Goal: Task Accomplishment & Management: Manage account settings

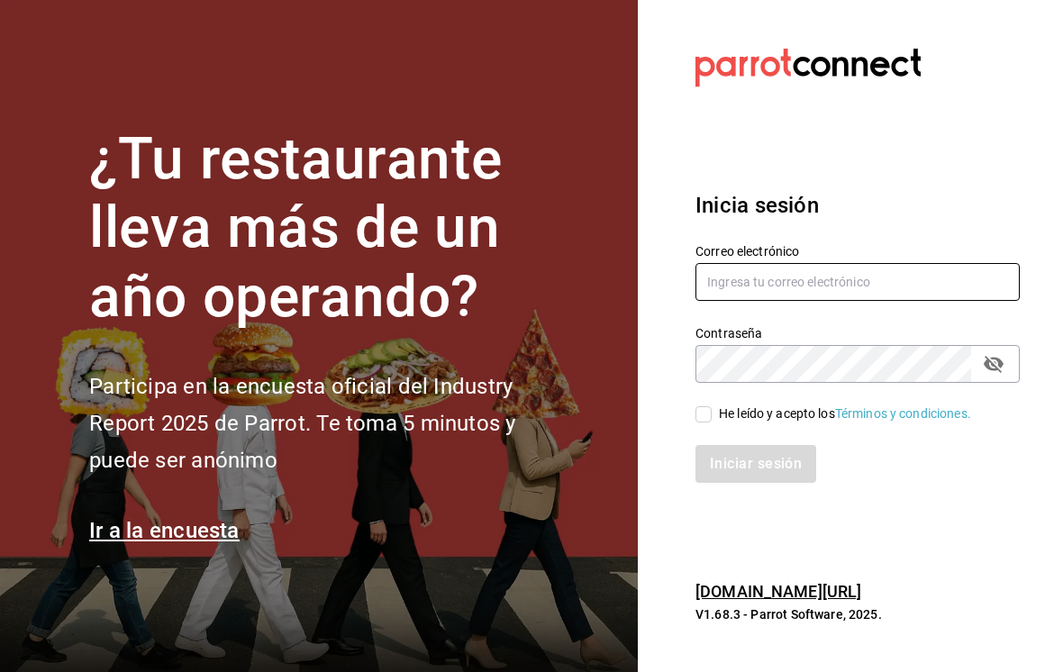
click at [870, 300] on input "text" at bounding box center [858, 282] width 324 height 38
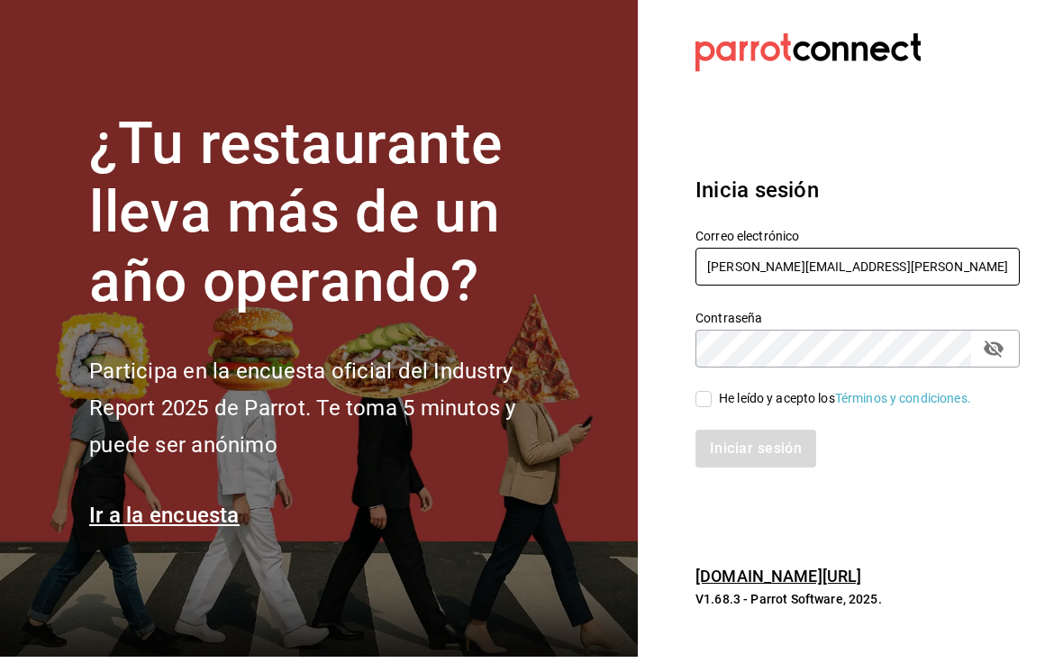
type input "tamara.avila@grupocosteno.com"
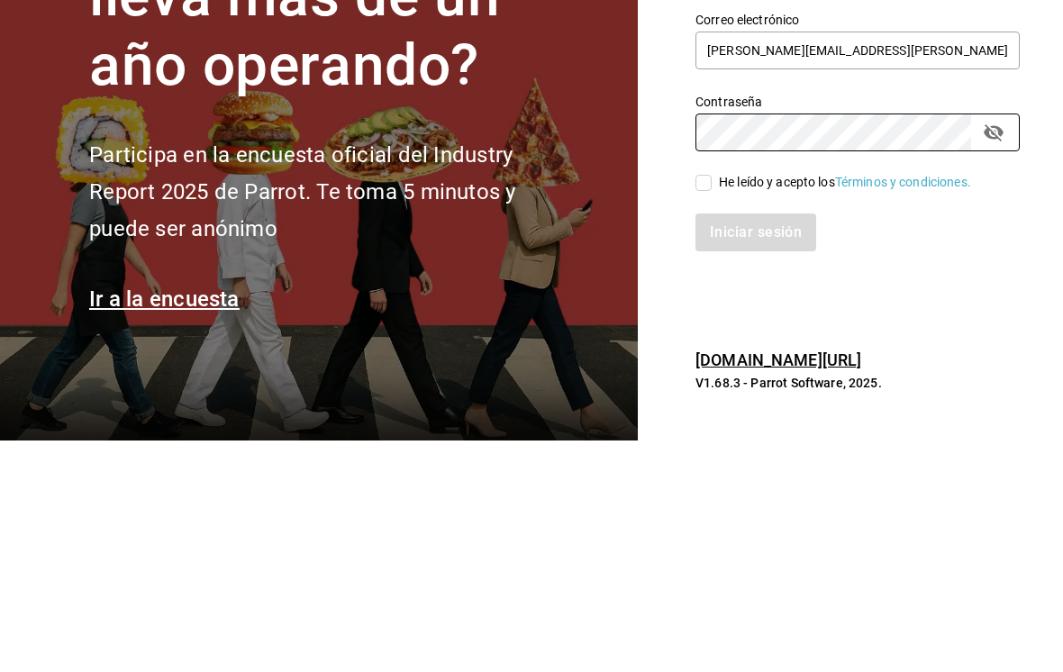
click at [699, 406] on input "He leído y acepto los Términos y condiciones." at bounding box center [704, 414] width 16 height 16
checkbox input "true"
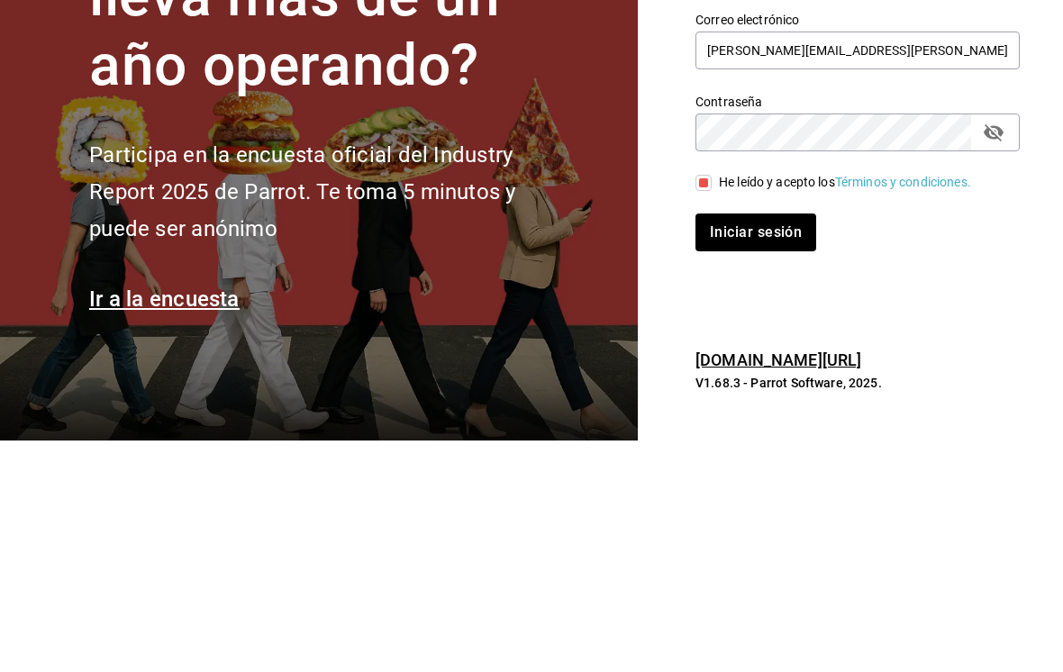
scroll to position [28, 0]
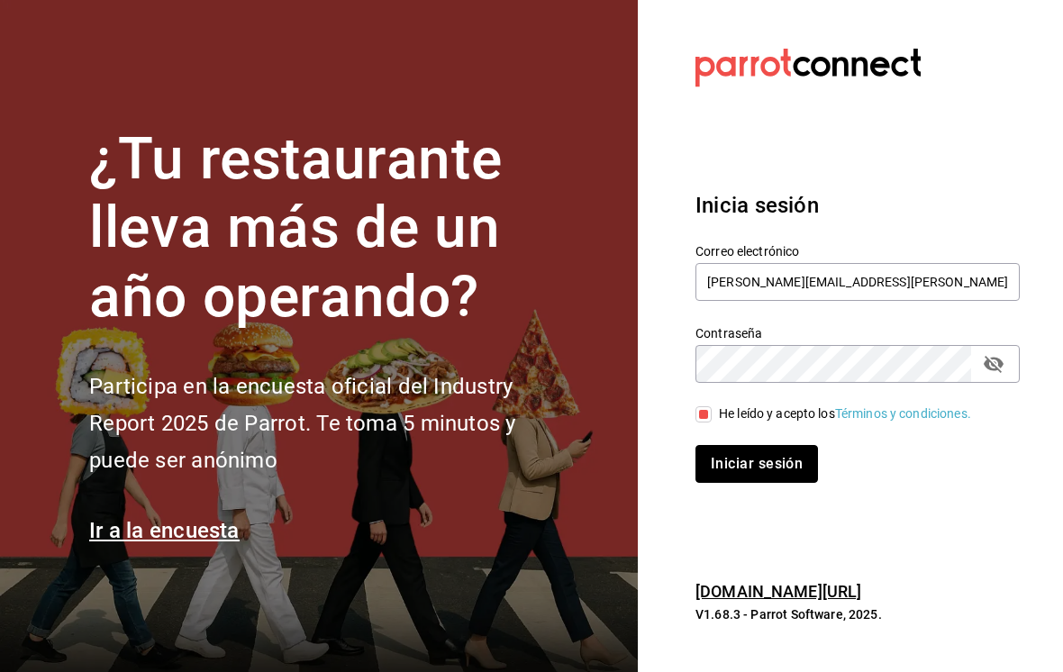
click at [759, 445] on button "Iniciar sesión" at bounding box center [757, 464] width 123 height 38
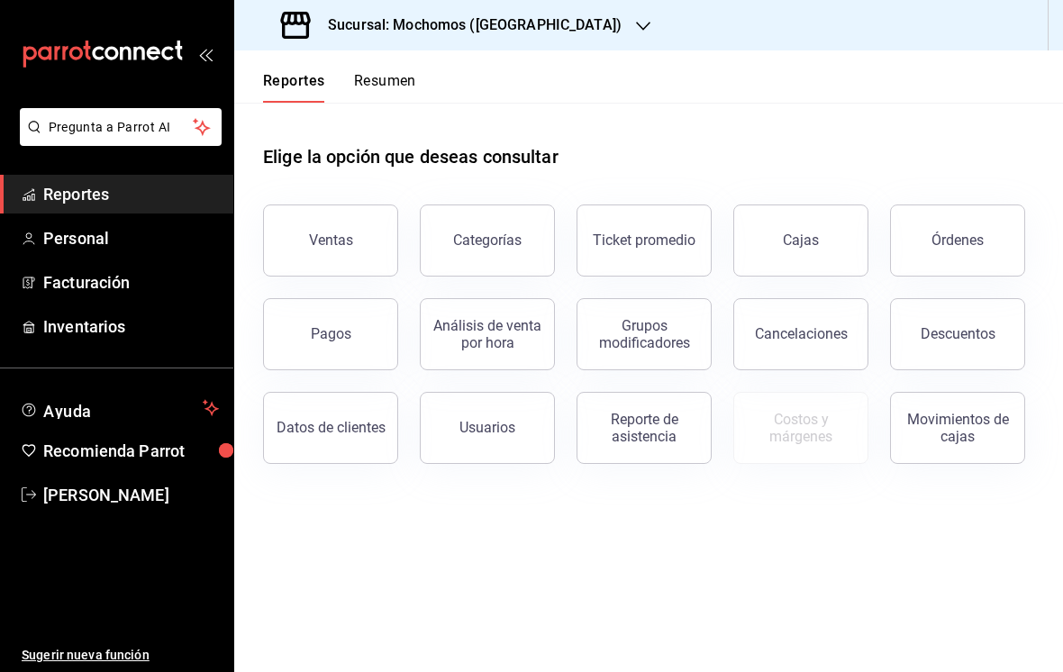
click at [983, 235] on button "Órdenes" at bounding box center [957, 241] width 135 height 72
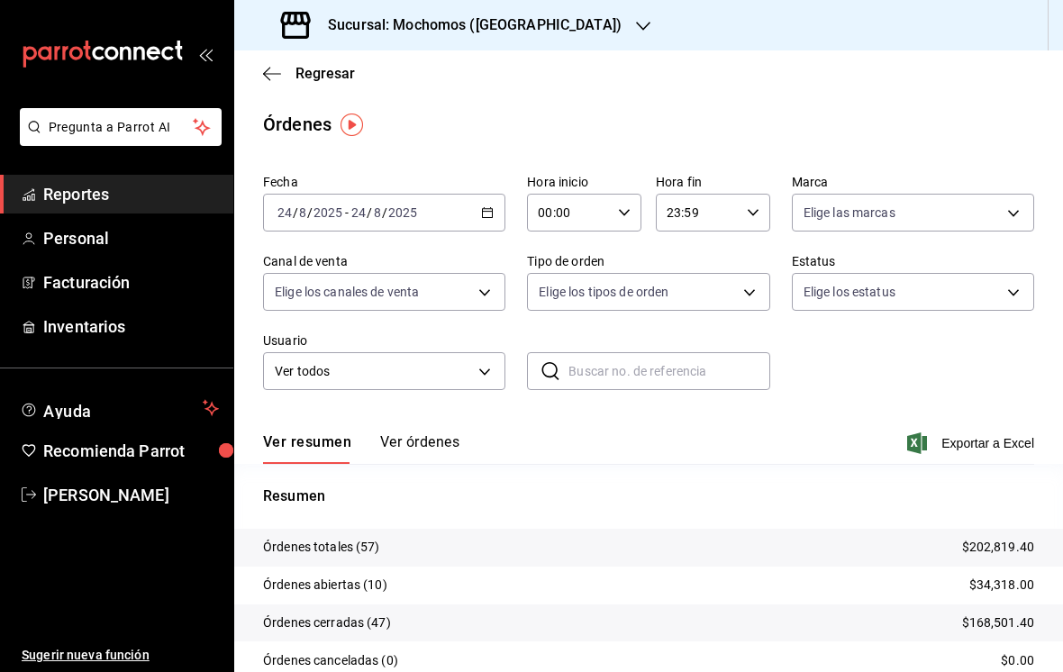
click at [467, 211] on div "[DATE] [DATE] - [DATE] [DATE]" at bounding box center [384, 213] width 242 height 38
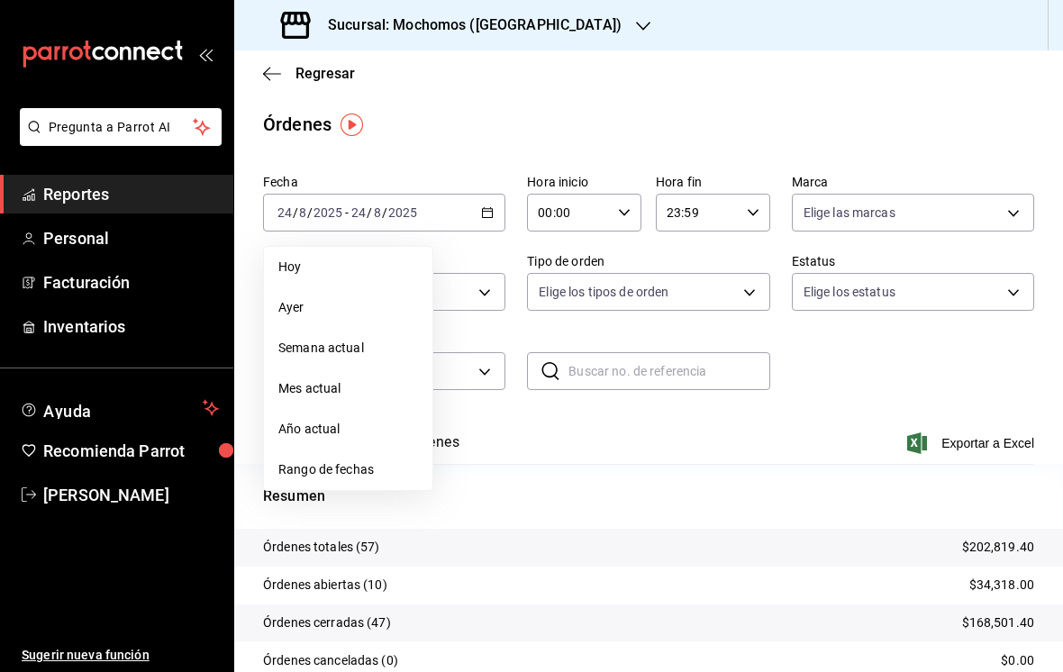
click at [369, 463] on span "Rango de fechas" at bounding box center [348, 469] width 140 height 19
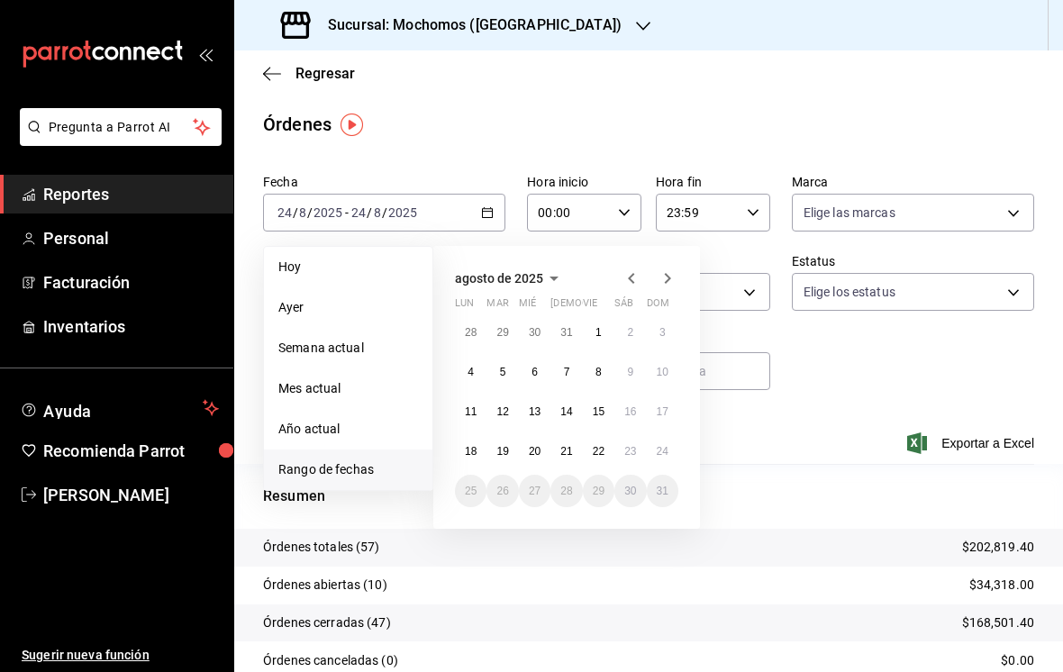
click at [464, 444] on button "18" at bounding box center [471, 451] width 32 height 32
click at [567, 442] on button "21" at bounding box center [566, 451] width 32 height 32
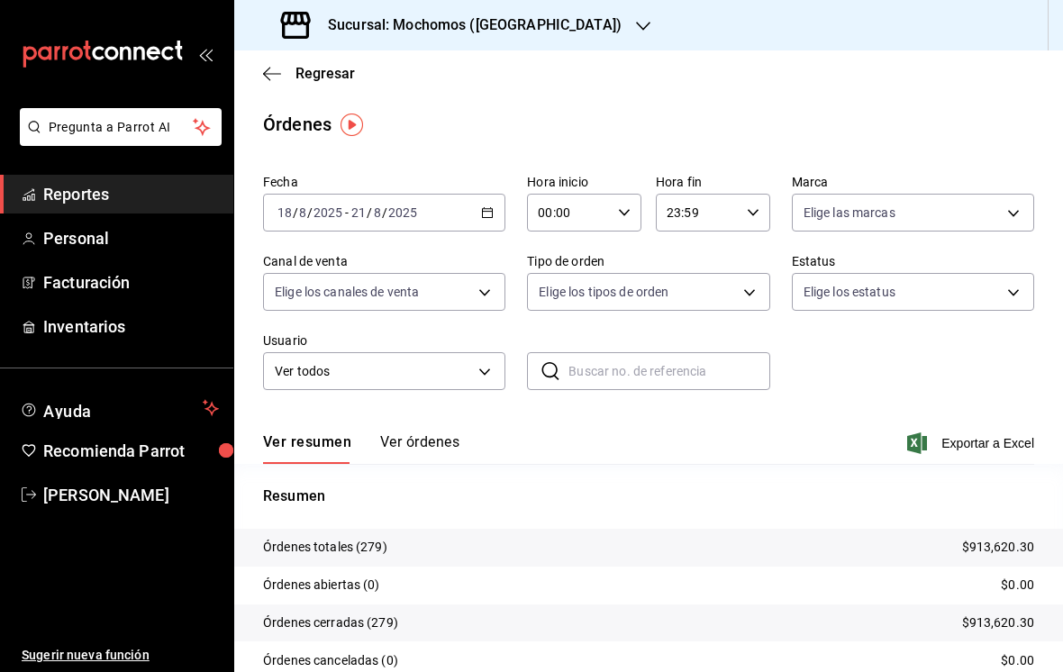
click at [589, 215] on input "00:00" at bounding box center [569, 213] width 84 height 36
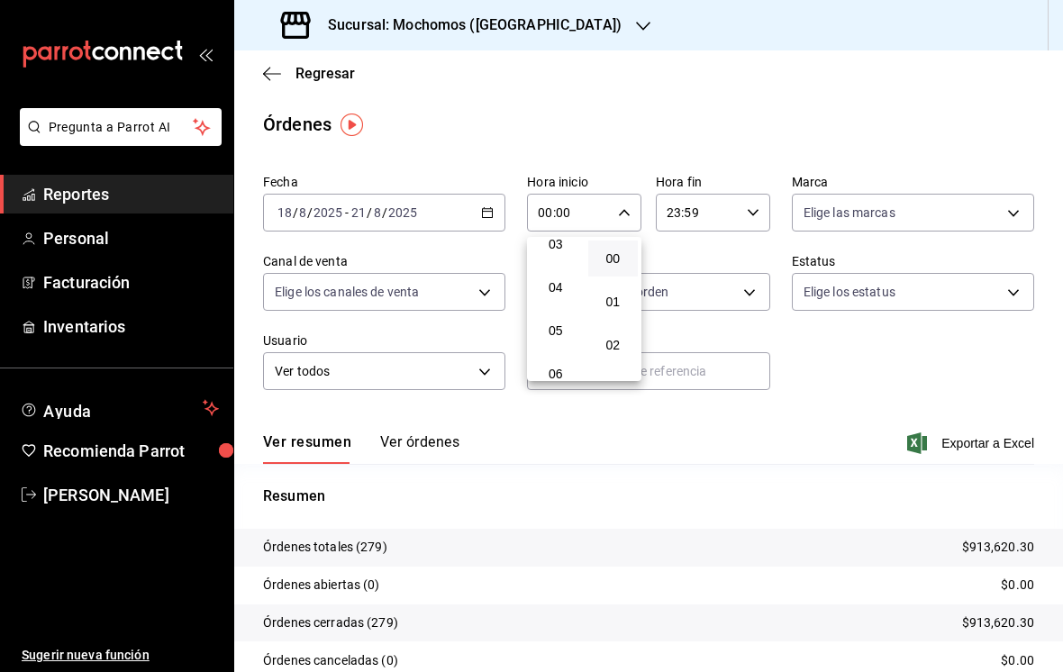
click at [556, 331] on button "05" at bounding box center [556, 331] width 50 height 36
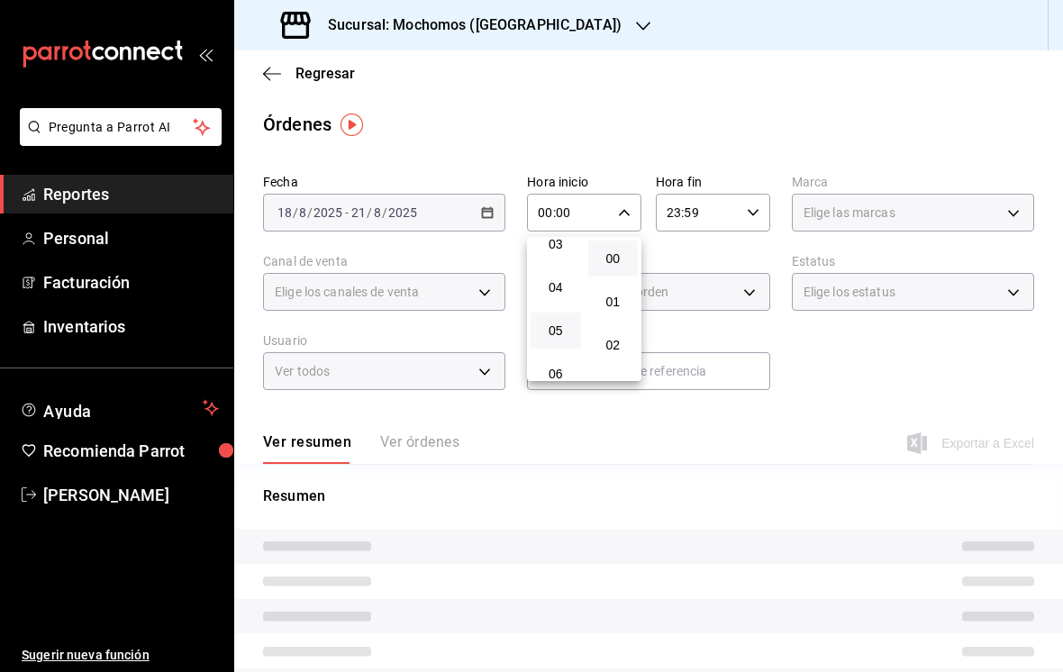
type input "05:00"
click at [723, 213] on div at bounding box center [531, 336] width 1063 height 672
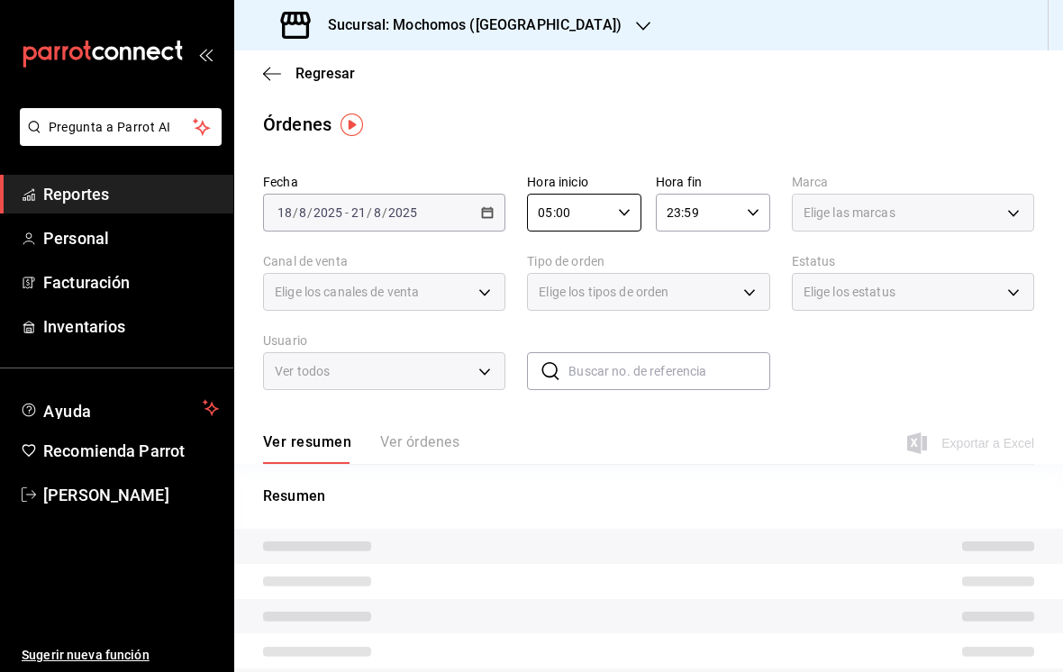
click at [736, 205] on input "23:59" at bounding box center [698, 213] width 84 height 36
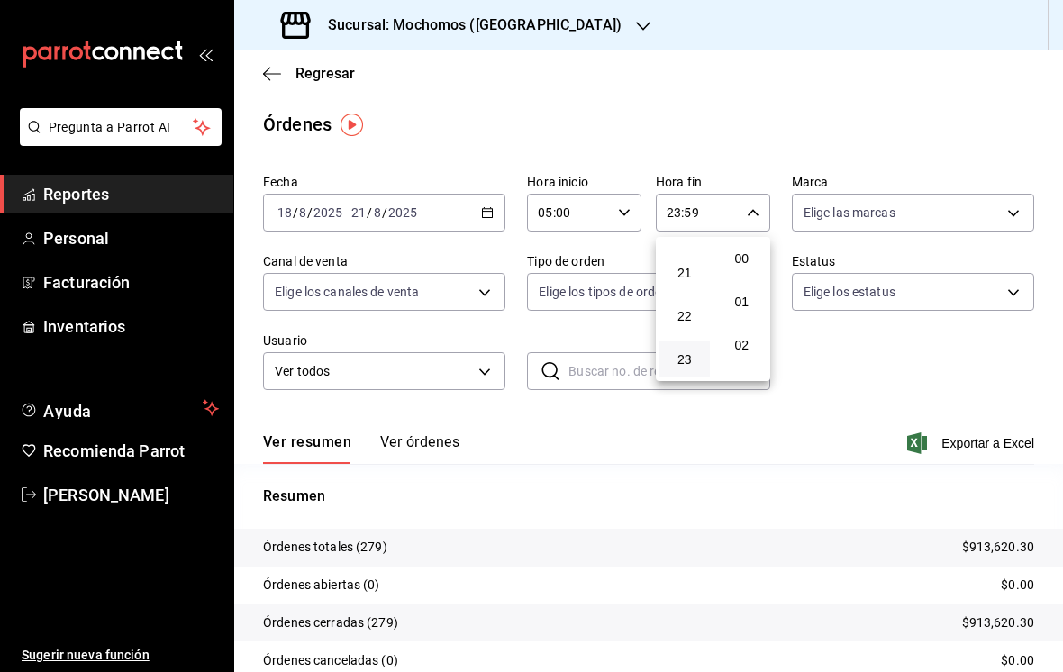
scroll to position [2559, 0]
click at [741, 223] on div at bounding box center [531, 336] width 1063 height 672
click at [731, 195] on input "23:59" at bounding box center [698, 213] width 84 height 36
click at [680, 299] on span "05" at bounding box center [684, 294] width 29 height 14
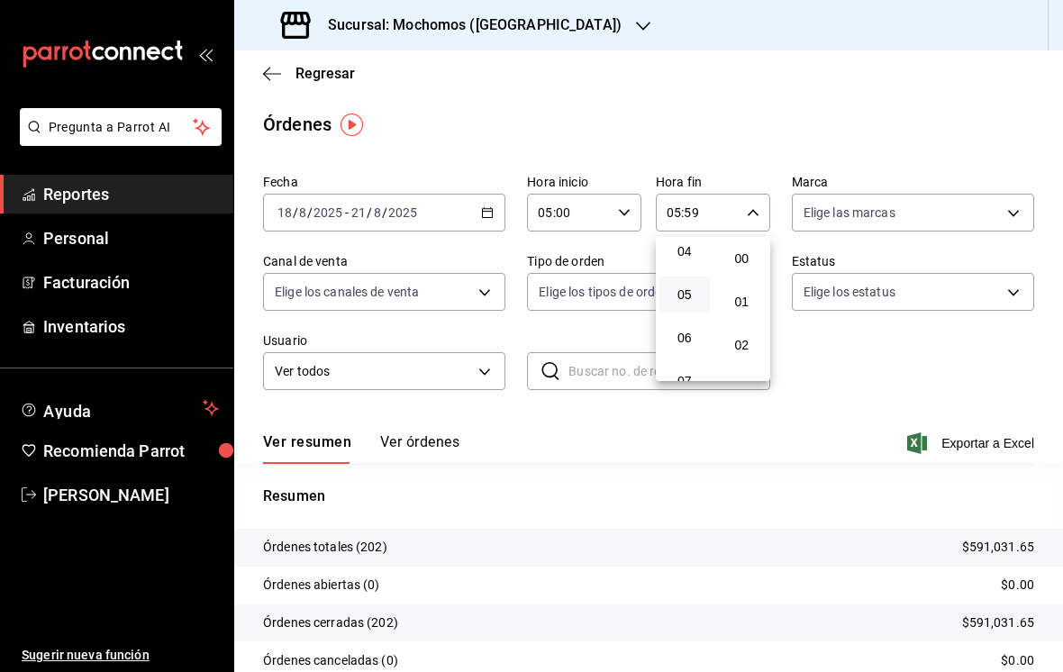
click at [746, 254] on span "00" at bounding box center [742, 258] width 29 height 14
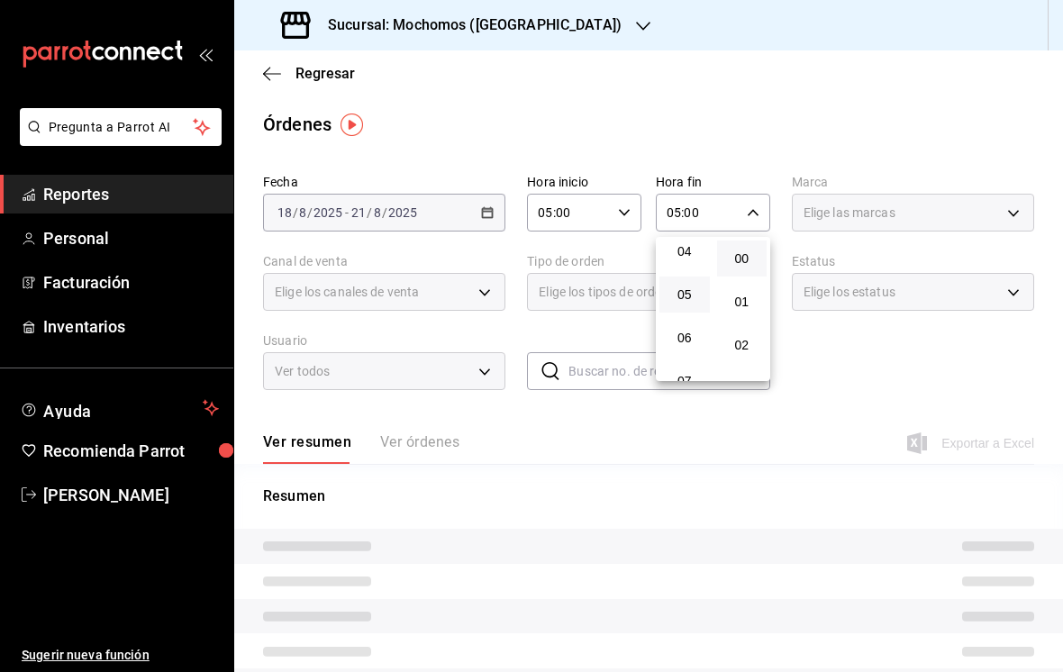
click at [798, 114] on div at bounding box center [531, 336] width 1063 height 672
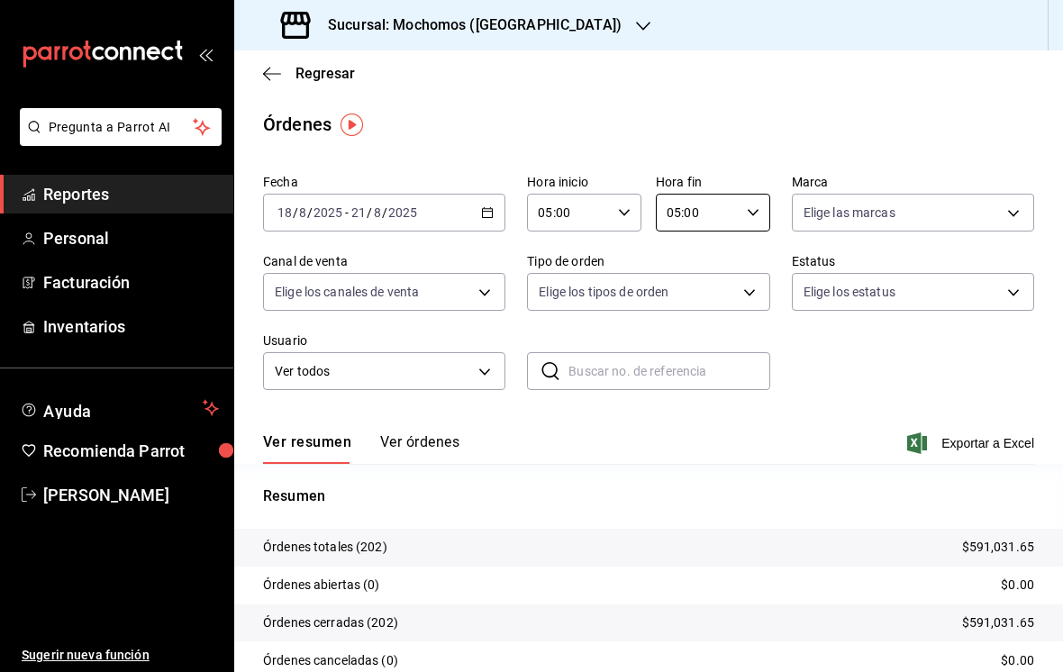
click at [425, 433] on button "Ver órdenes" at bounding box center [419, 448] width 79 height 31
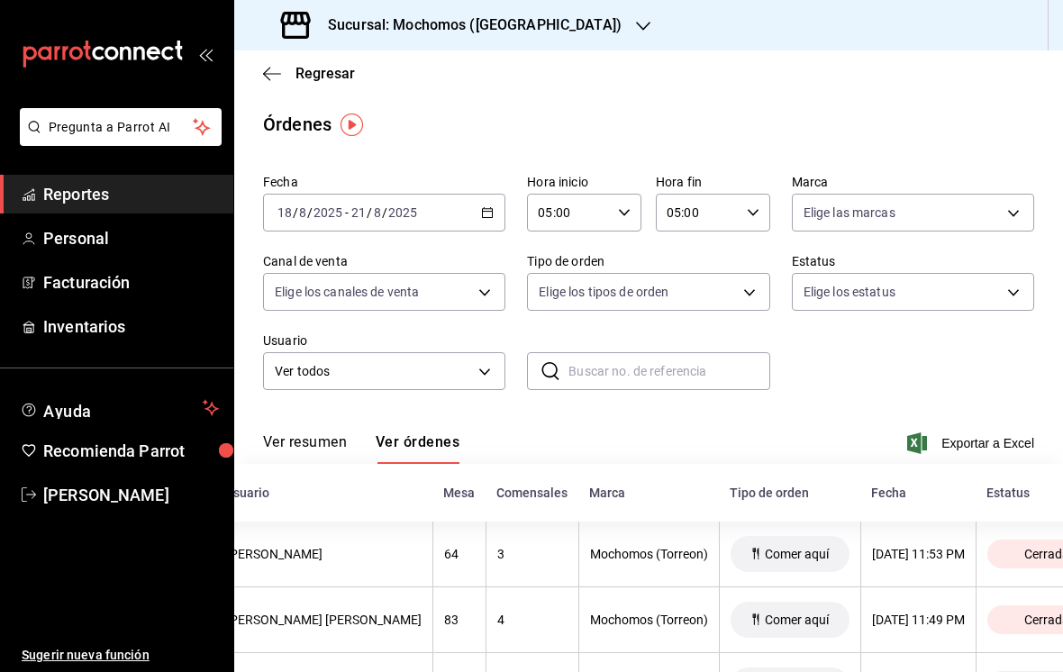
click at [450, 210] on div "[DATE] [DATE] - [DATE] [DATE]" at bounding box center [384, 213] width 242 height 38
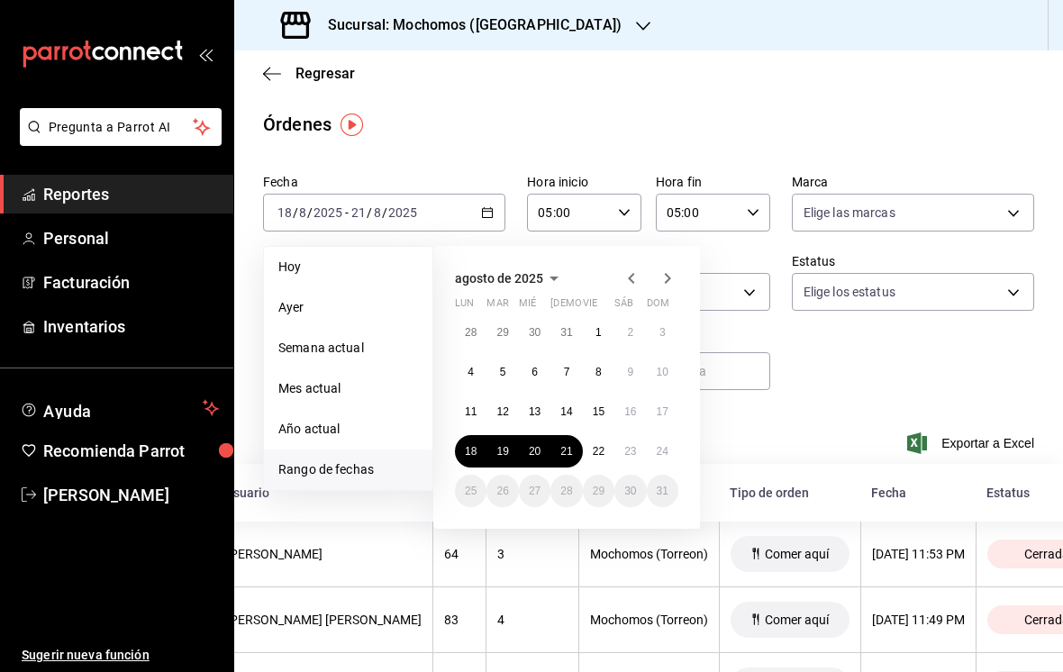
click at [532, 454] on abbr "20" at bounding box center [535, 451] width 12 height 13
click at [632, 450] on abbr "23" at bounding box center [630, 451] width 12 height 13
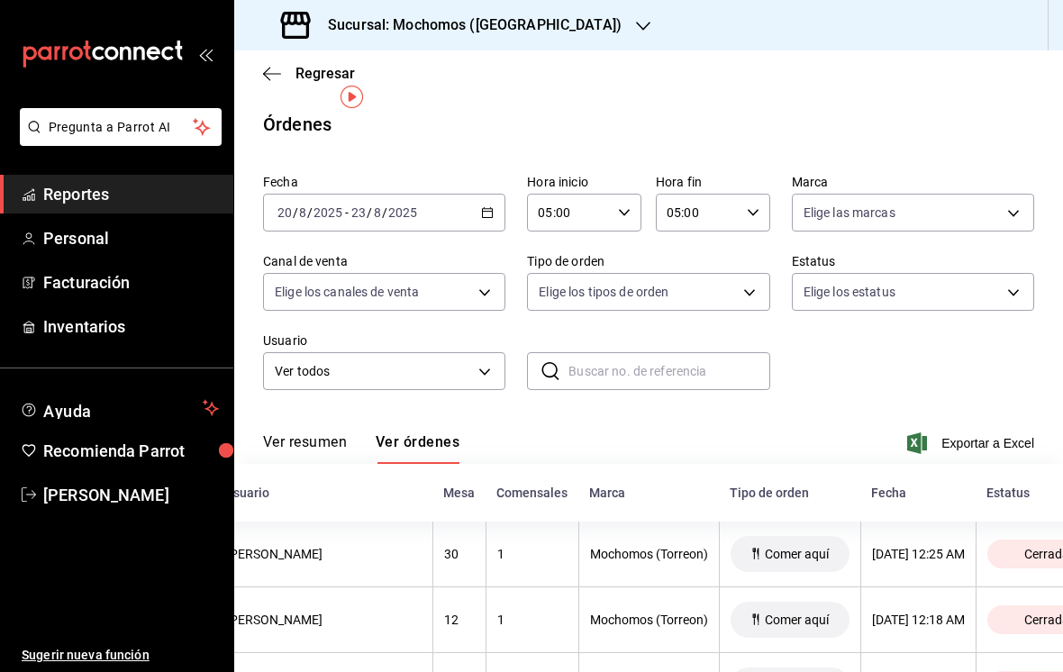
click at [442, 194] on div "[DATE] [DATE] - [DATE] [DATE]" at bounding box center [384, 213] width 242 height 38
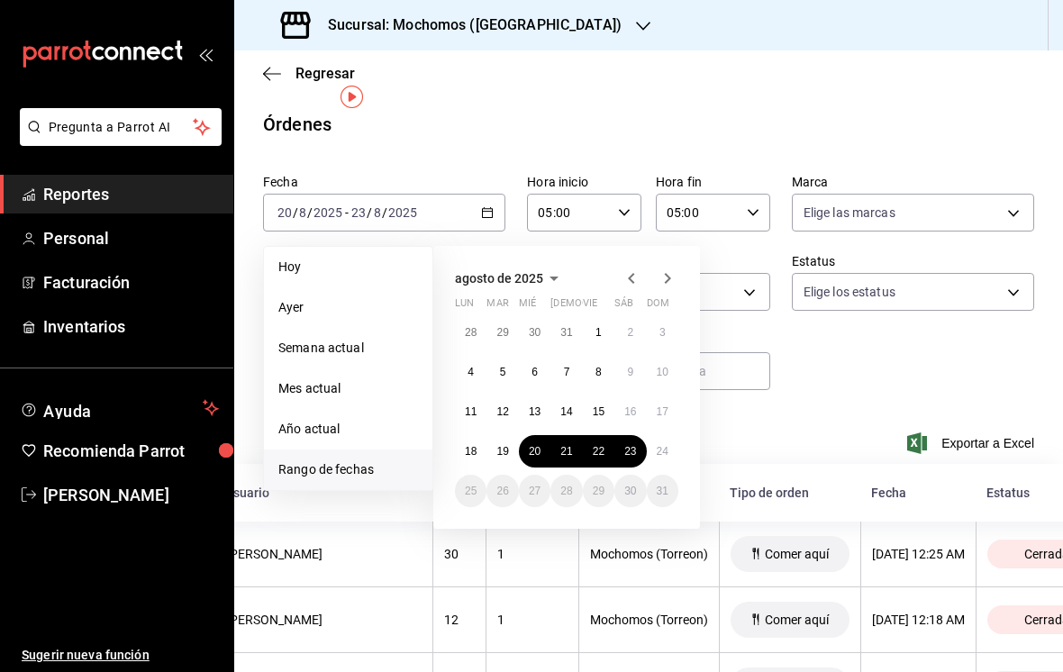
click at [537, 445] on abbr "20" at bounding box center [535, 451] width 12 height 13
click at [525, 435] on button "20" at bounding box center [535, 451] width 32 height 32
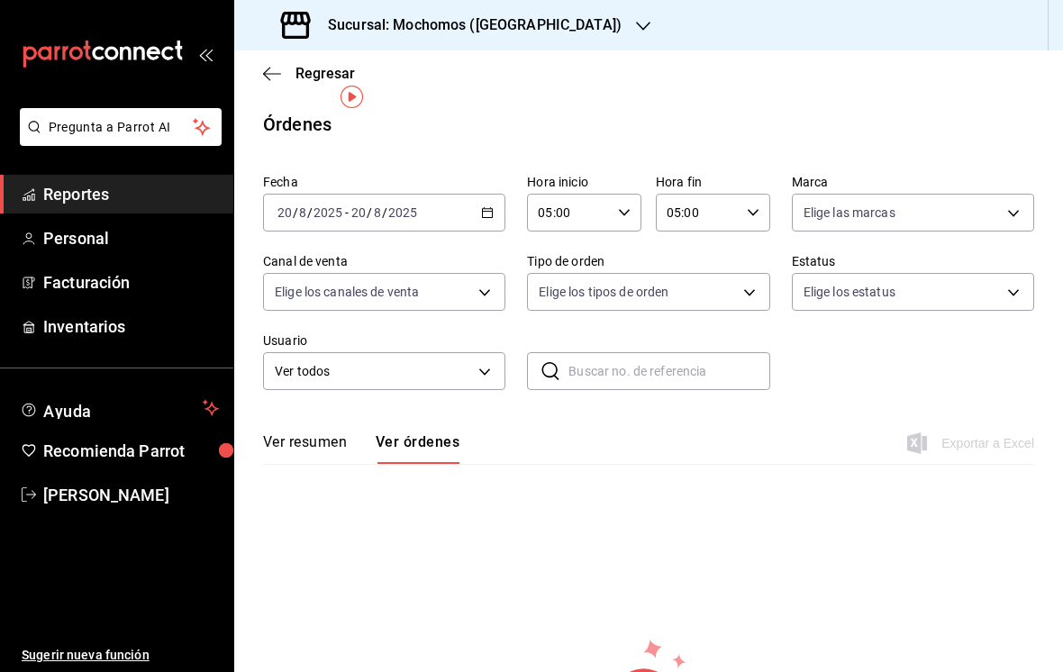
click at [460, 194] on div "[DATE] [DATE] - [DATE] [DATE]" at bounding box center [384, 213] width 242 height 38
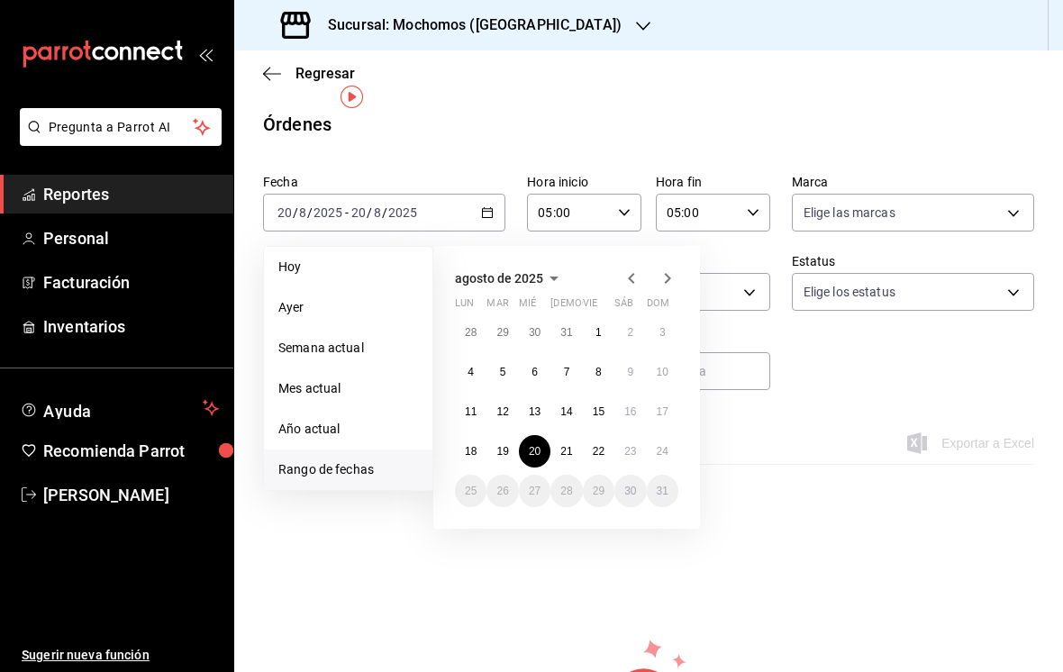
click at [601, 445] on abbr "22" at bounding box center [599, 451] width 12 height 13
click at [551, 435] on button "21" at bounding box center [566, 451] width 32 height 32
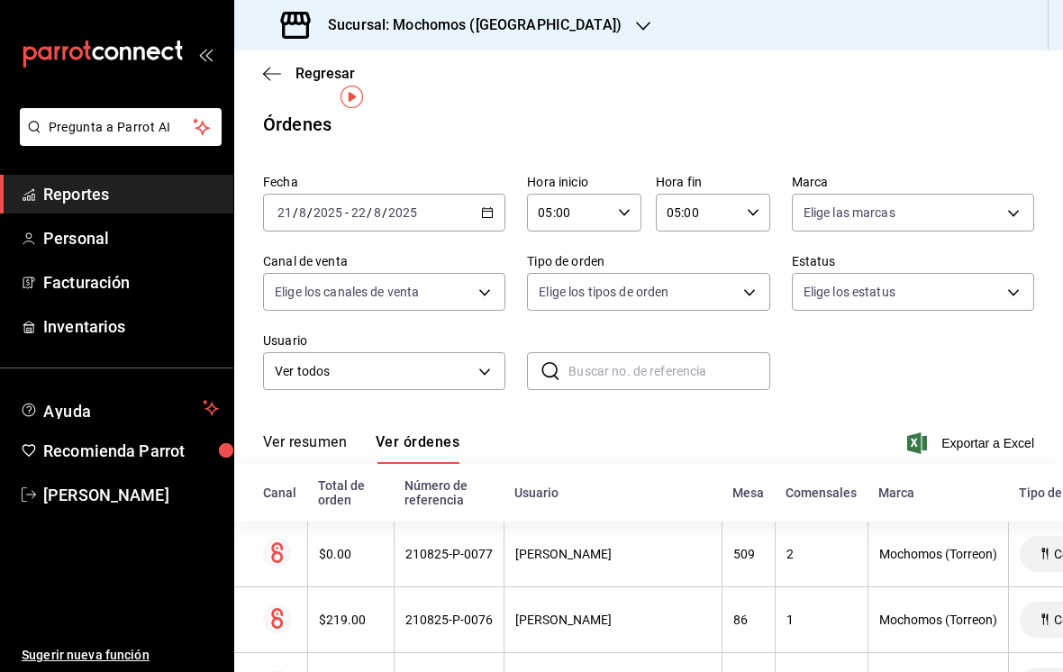
click at [461, 194] on div "[DATE] [DATE] - [DATE] [DATE]" at bounding box center [384, 213] width 242 height 38
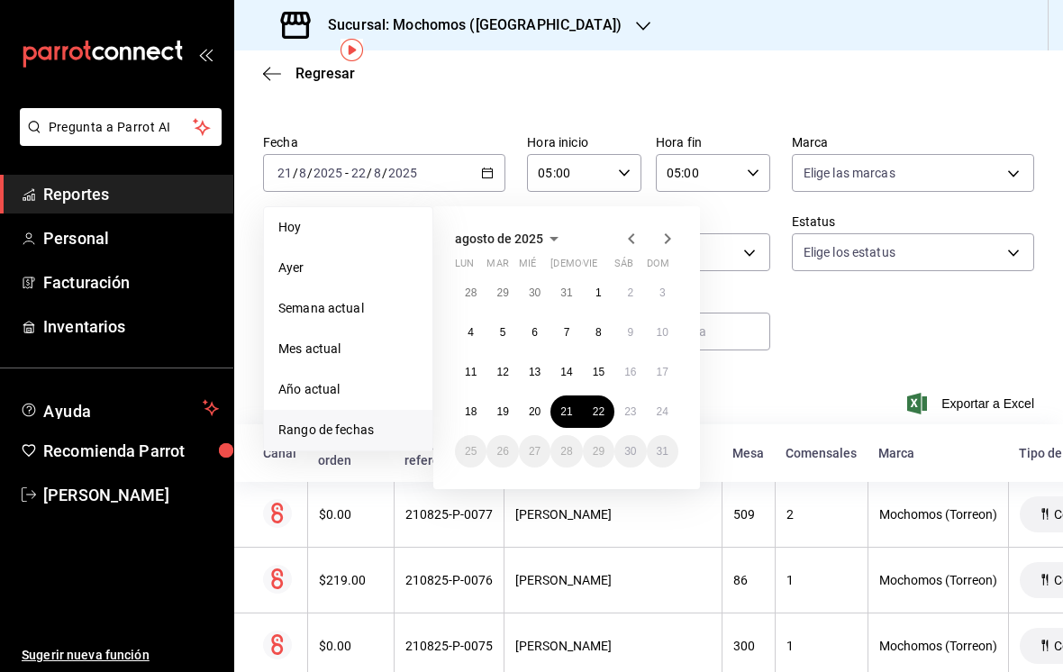
scroll to position [47, 0]
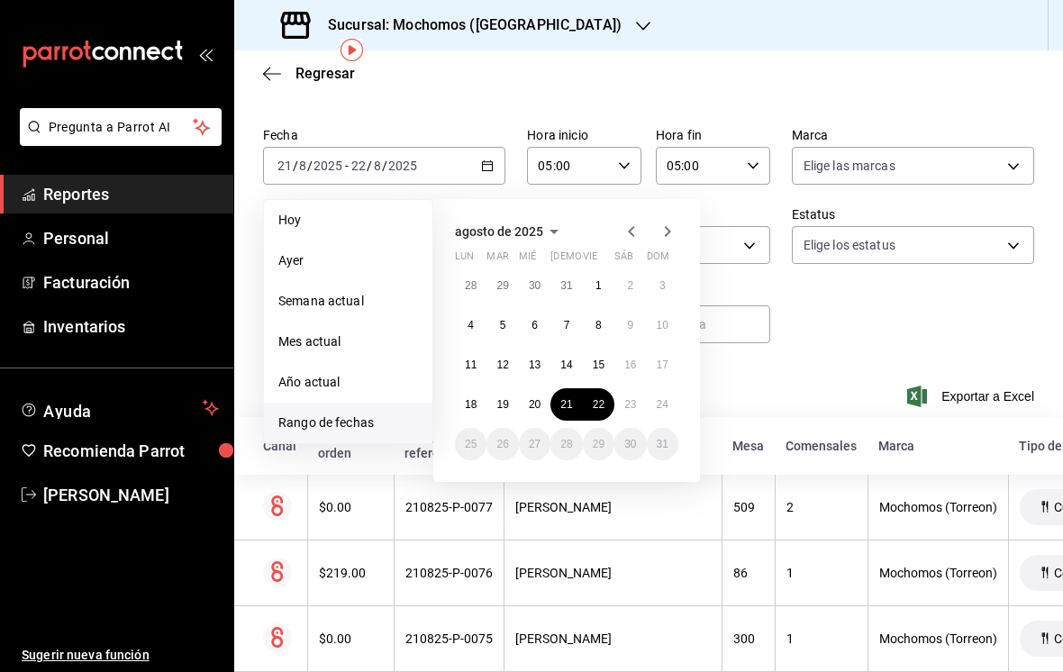
click at [539, 398] on abbr "20" at bounding box center [535, 404] width 12 height 13
click at [632, 398] on abbr "23" at bounding box center [630, 404] width 12 height 13
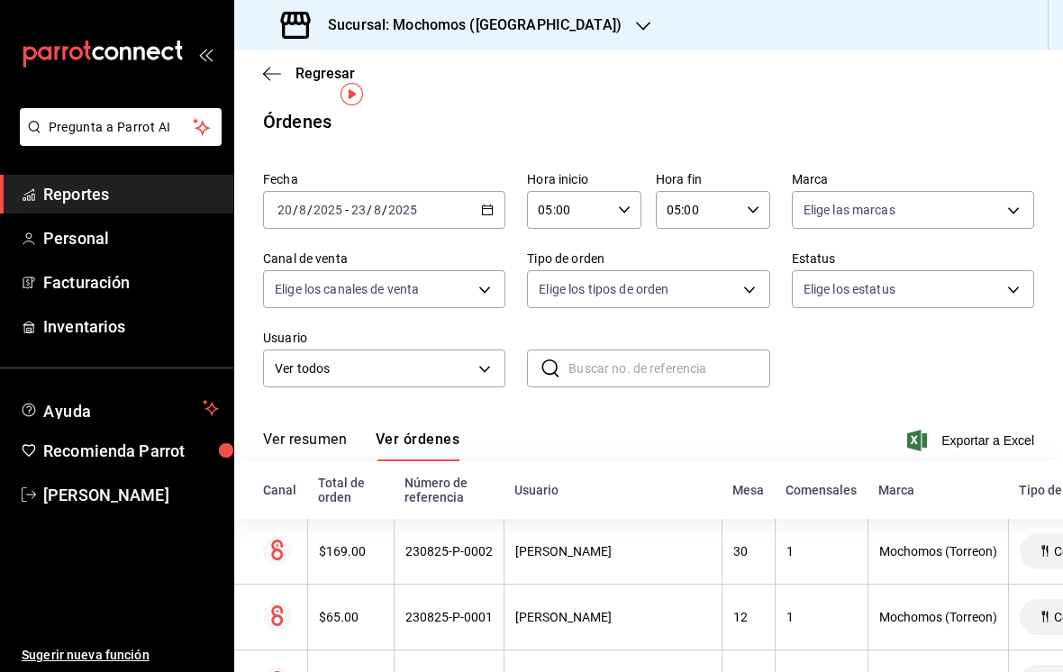
scroll to position [5, 0]
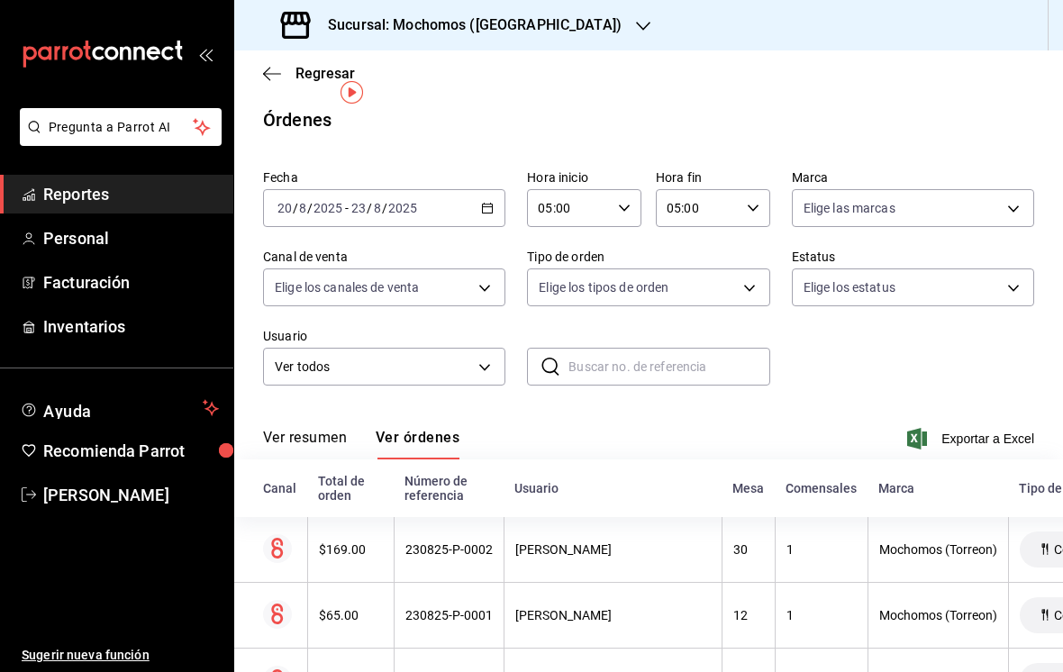
click at [434, 189] on div "[DATE] [DATE] - [DATE] [DATE]" at bounding box center [384, 208] width 242 height 38
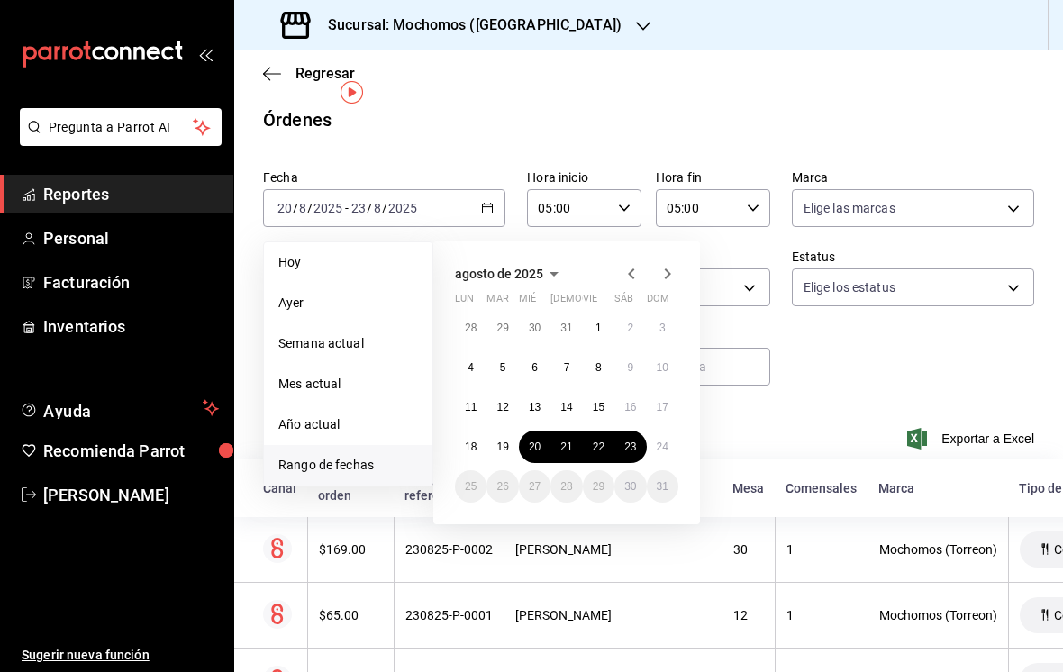
click at [597, 441] on abbr "22" at bounding box center [599, 447] width 12 height 13
click at [661, 441] on abbr "24" at bounding box center [663, 447] width 12 height 13
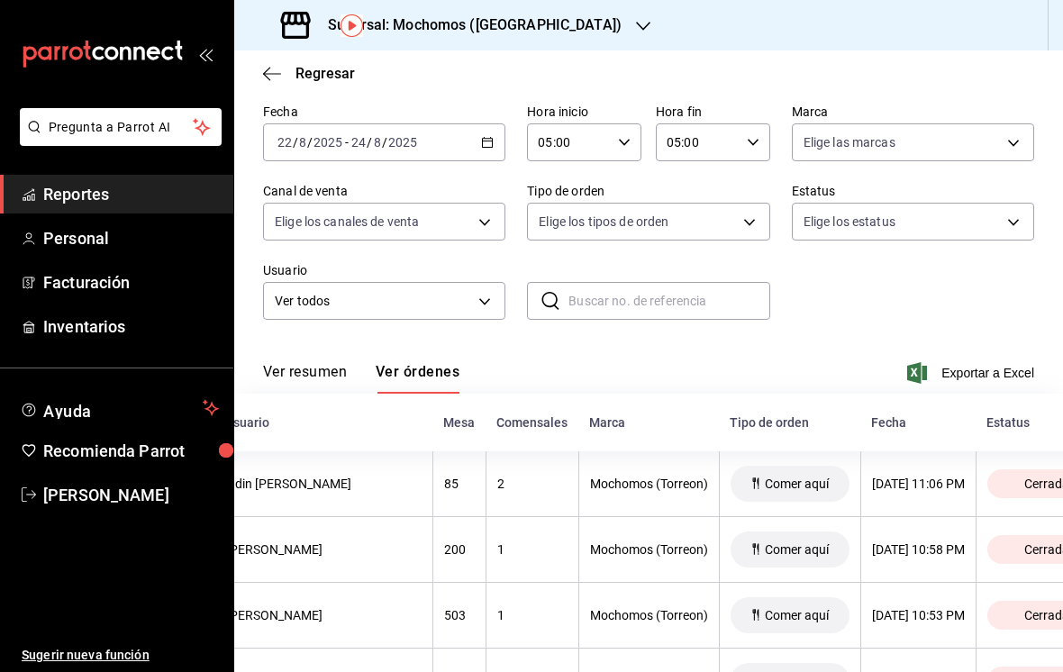
scroll to position [71, 0]
click at [458, 123] on div "[DATE] [DATE] - [DATE] [DATE]" at bounding box center [384, 142] width 242 height 38
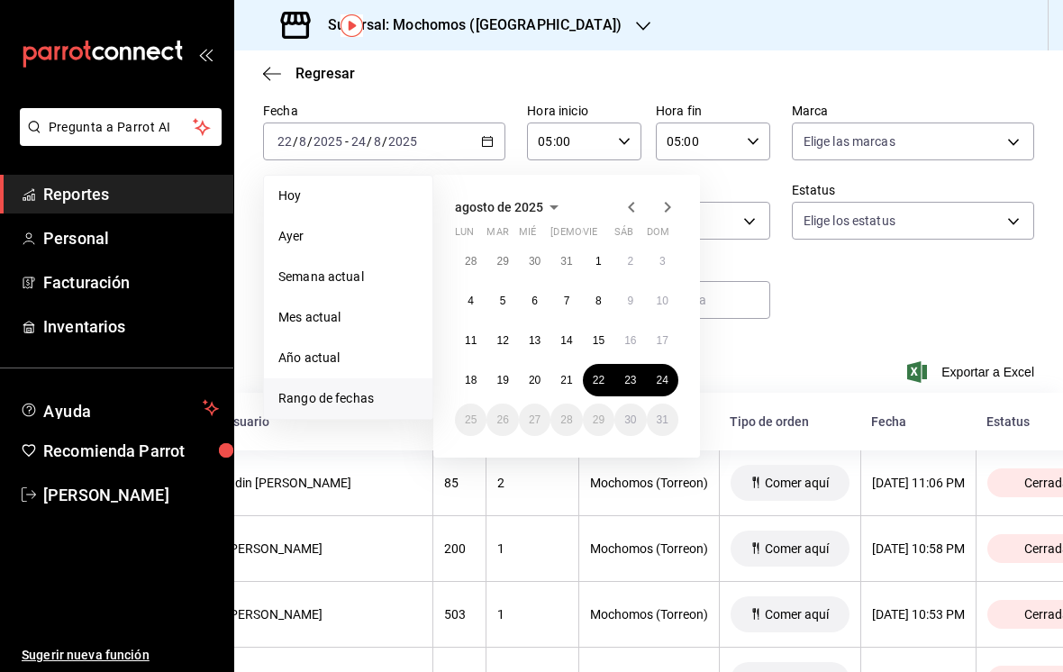
click at [374, 178] on li "Hoy" at bounding box center [348, 196] width 168 height 41
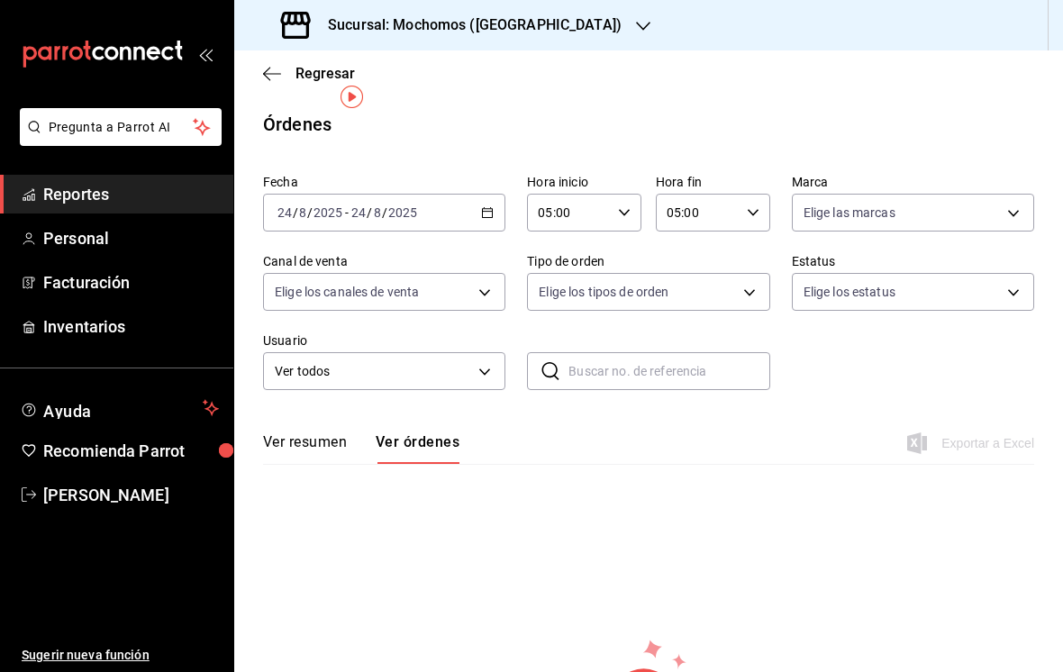
click at [483, 194] on div "[DATE] [DATE] - [DATE] [DATE]" at bounding box center [384, 213] width 242 height 38
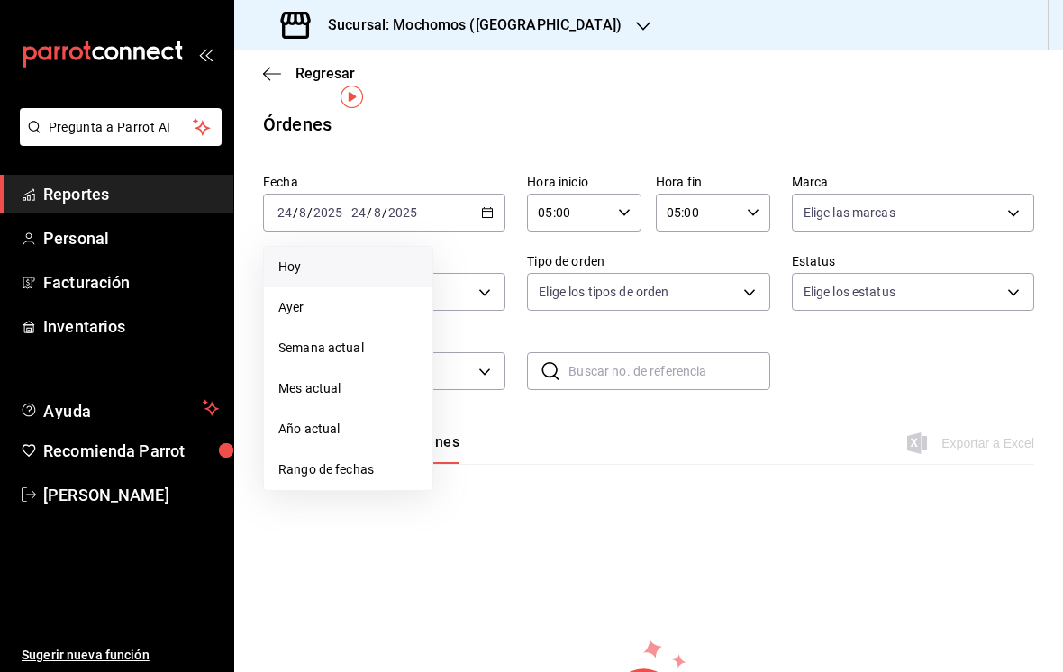
click at [350, 460] on span "Rango de fechas" at bounding box center [348, 469] width 140 height 19
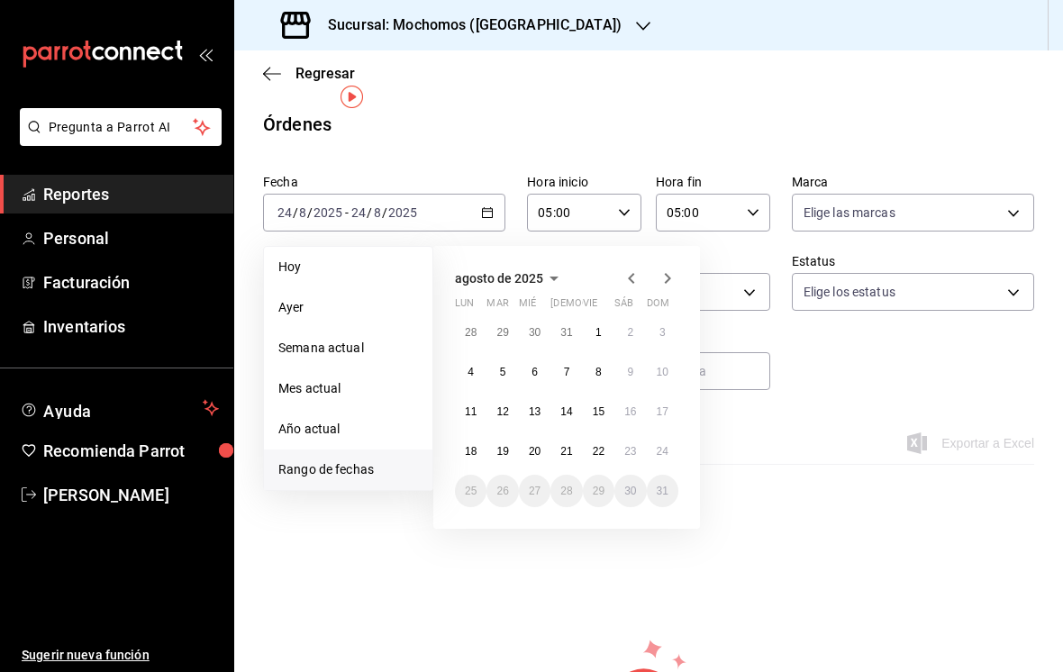
click at [659, 445] on abbr "24" at bounding box center [663, 451] width 12 height 13
click at [664, 445] on abbr "24" at bounding box center [663, 451] width 12 height 13
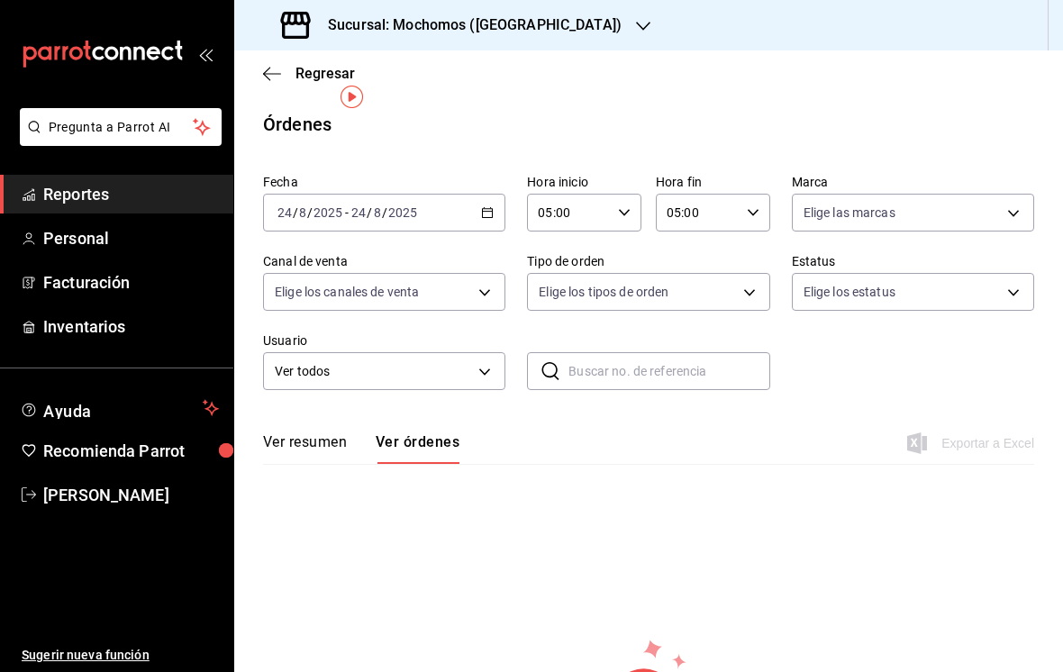
click at [505, 194] on div "[DATE] [DATE] - [DATE] [DATE]" at bounding box center [384, 213] width 242 height 38
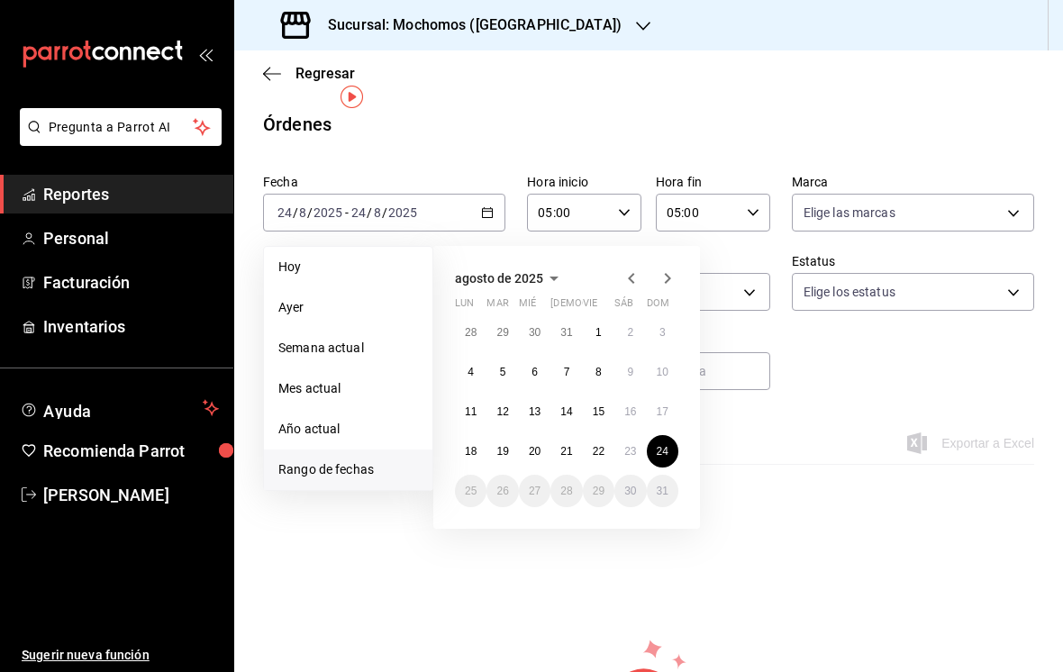
click at [311, 258] on span "Hoy" at bounding box center [348, 267] width 140 height 19
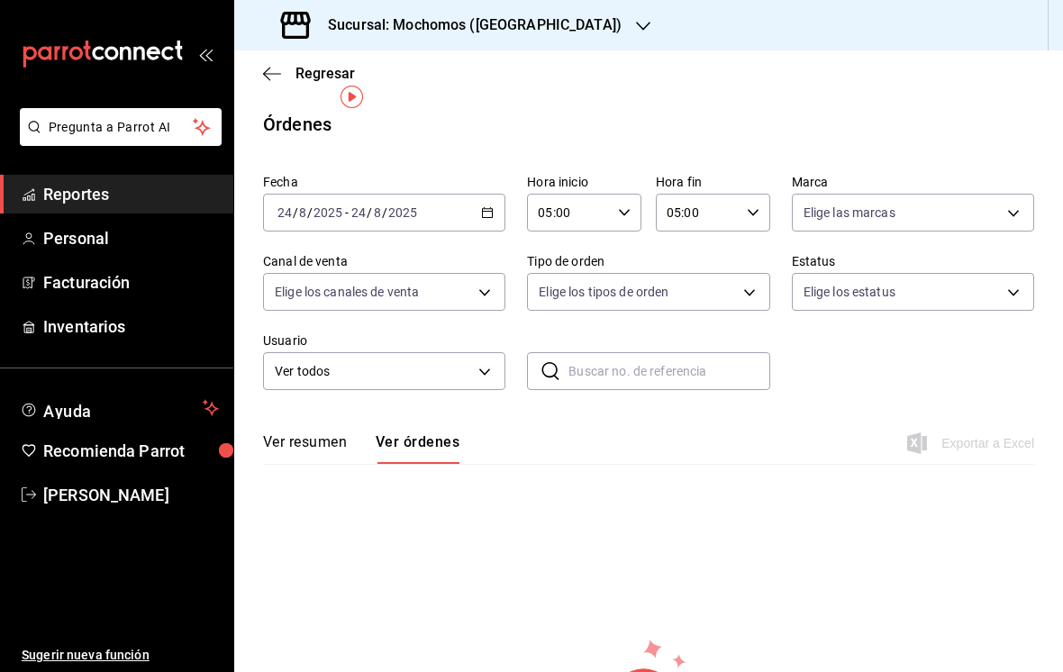
click at [303, 433] on button "Ver resumen" at bounding box center [305, 448] width 84 height 31
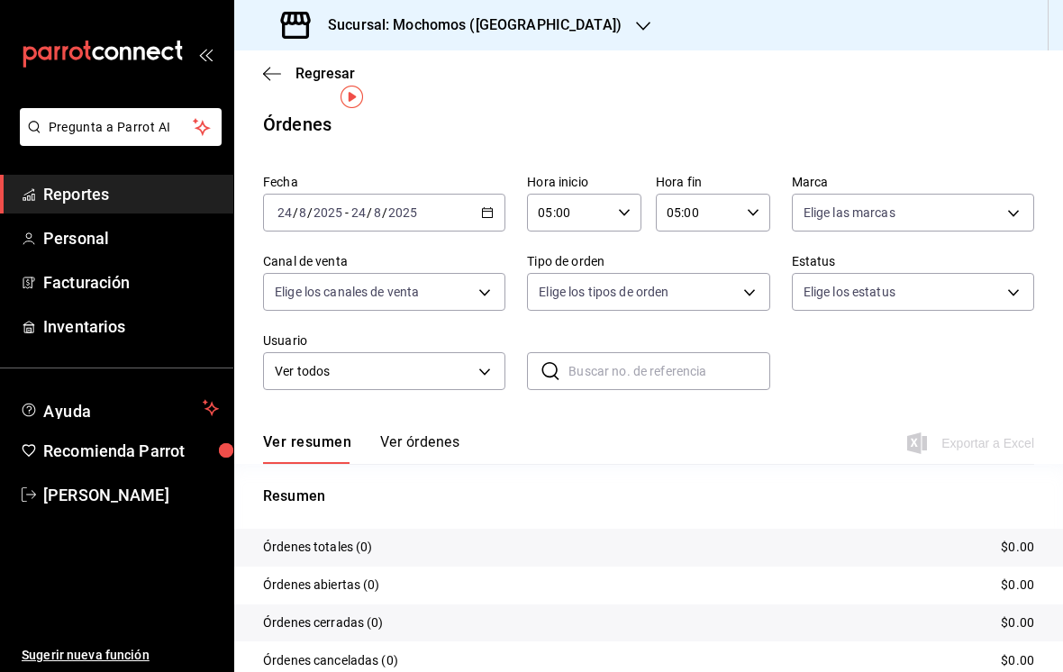
click at [443, 433] on button "Ver órdenes" at bounding box center [419, 448] width 79 height 31
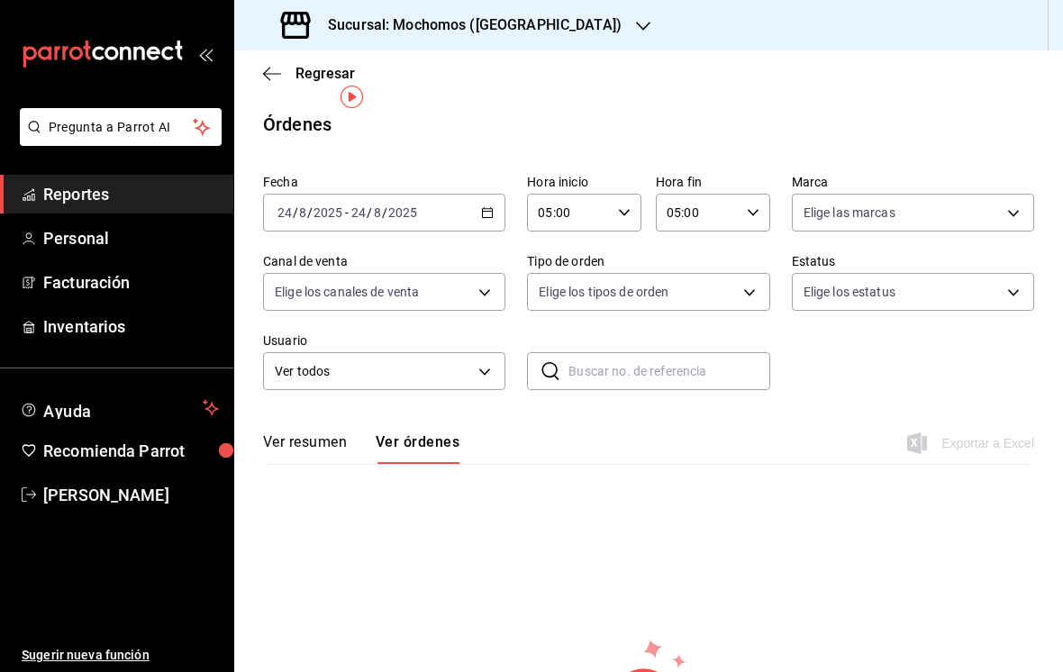
click at [423, 194] on div "[DATE] [DATE] - [DATE] [DATE]" at bounding box center [384, 213] width 242 height 38
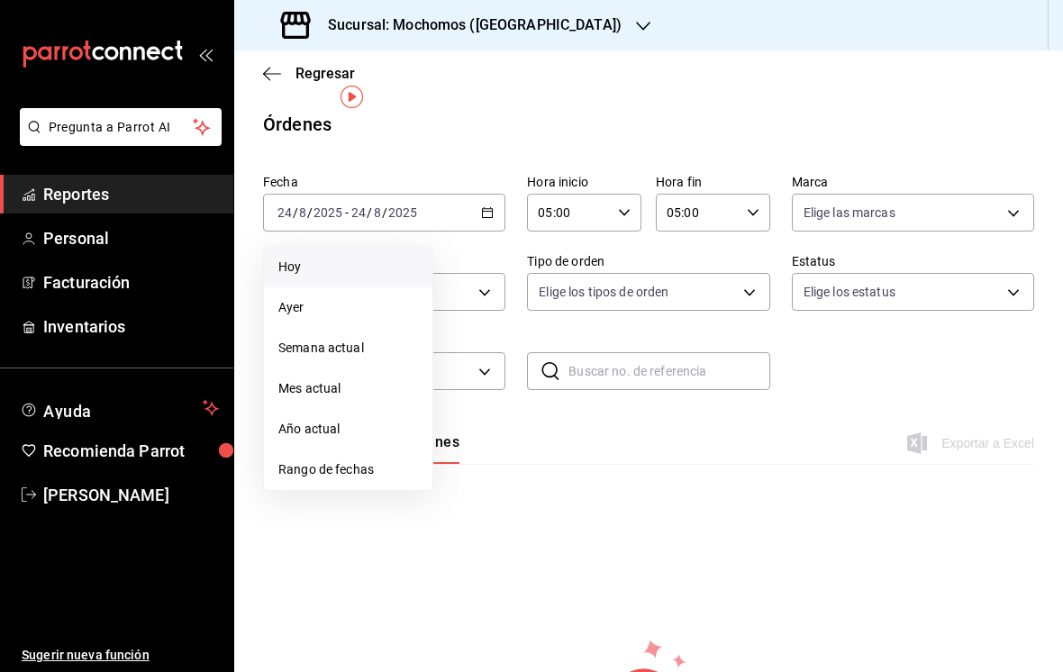
click at [370, 298] on span "Ayer" at bounding box center [348, 307] width 140 height 19
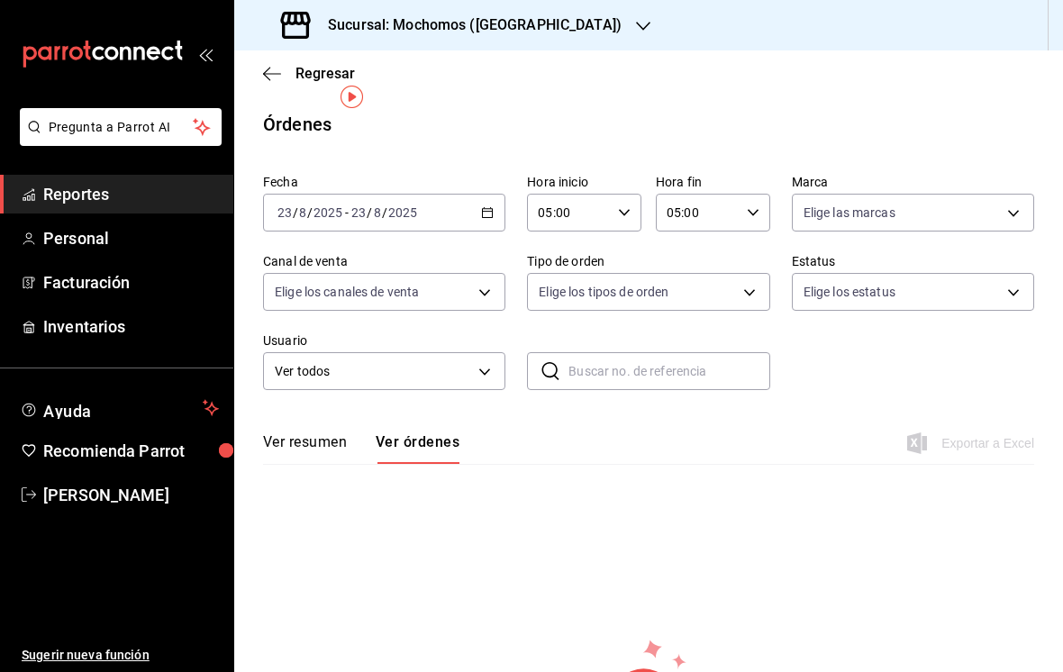
click at [450, 194] on div "[DATE] [DATE] - [DATE] [DATE]" at bounding box center [384, 213] width 242 height 38
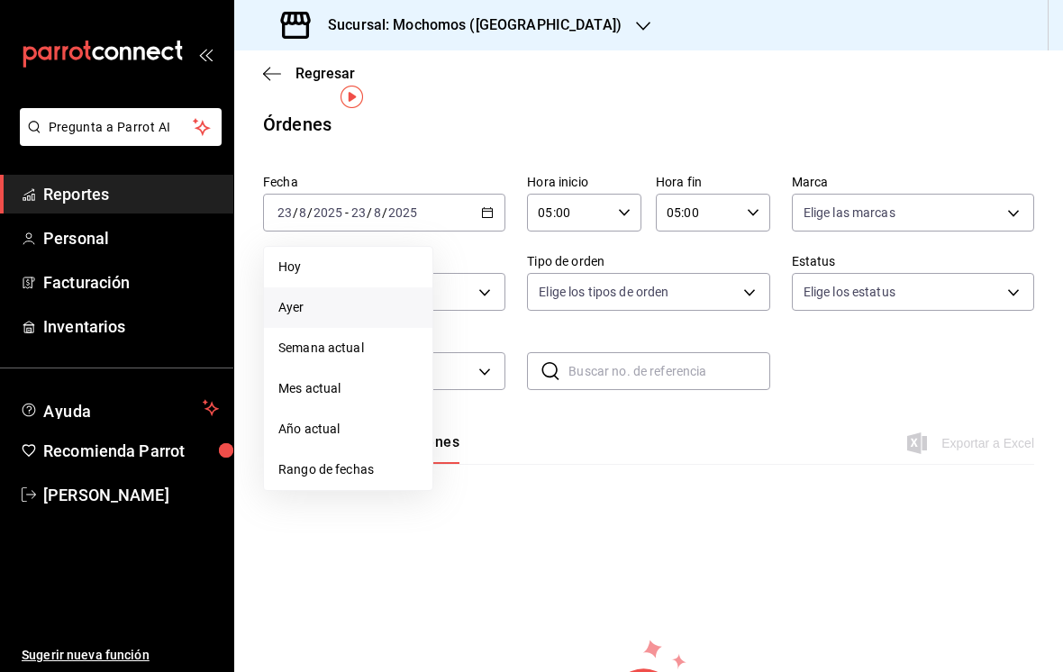
click at [396, 258] on span "Hoy" at bounding box center [348, 267] width 140 height 19
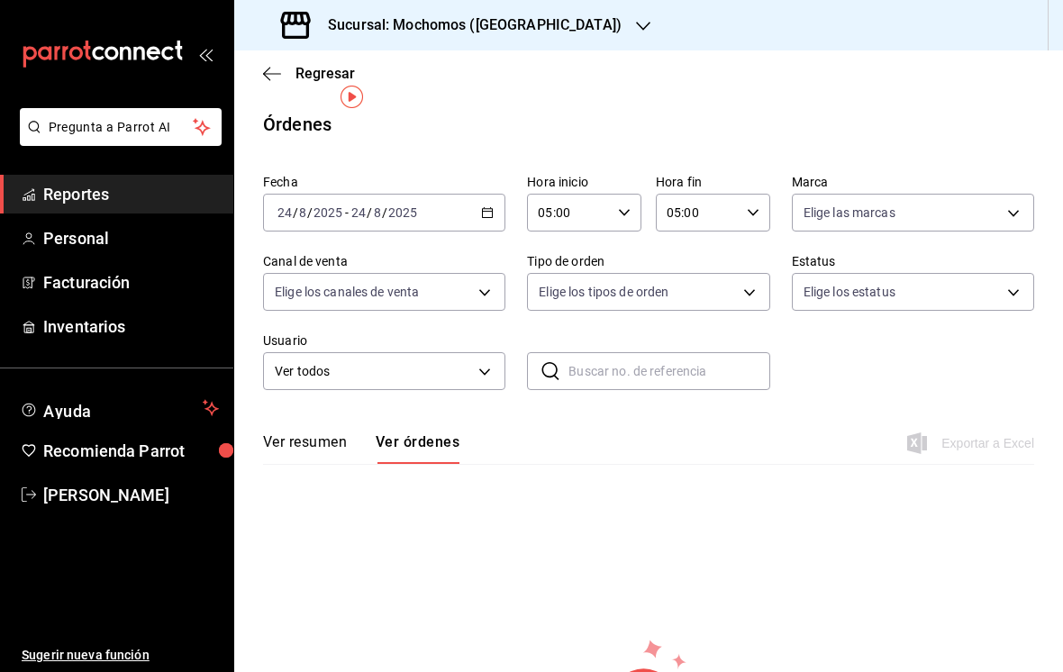
click at [732, 195] on input "05:00" at bounding box center [698, 213] width 84 height 36
click at [686, 321] on span "07" at bounding box center [684, 313] width 29 height 14
type input "07:00"
click at [725, 106] on div at bounding box center [531, 336] width 1063 height 672
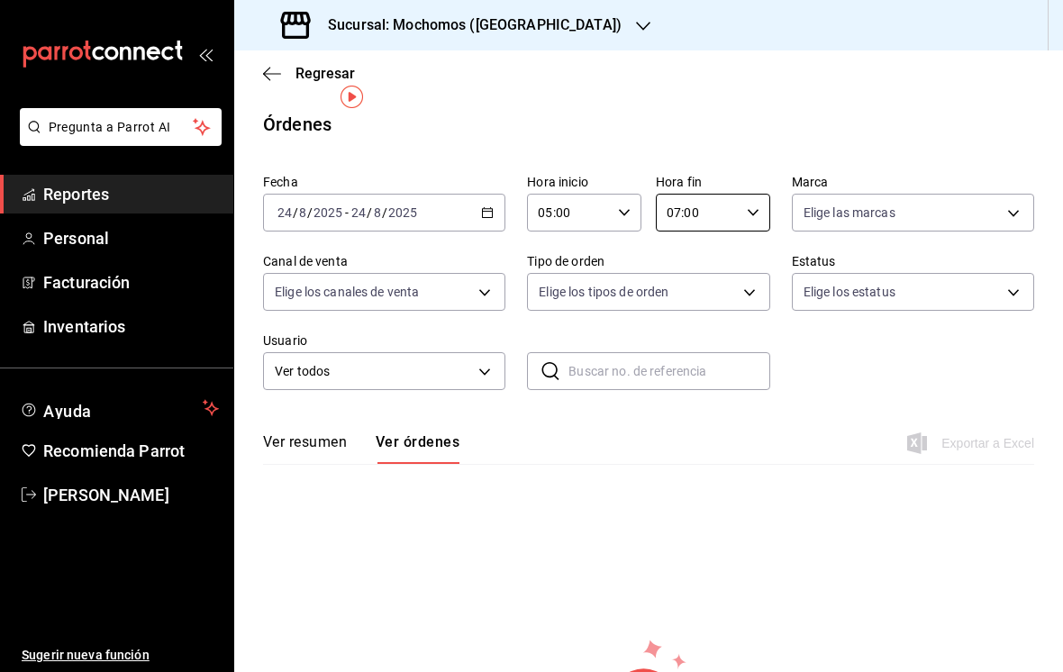
click at [658, 111] on div "Órdenes" at bounding box center [648, 124] width 829 height 27
click at [620, 206] on icon "button" at bounding box center [624, 212] width 13 height 13
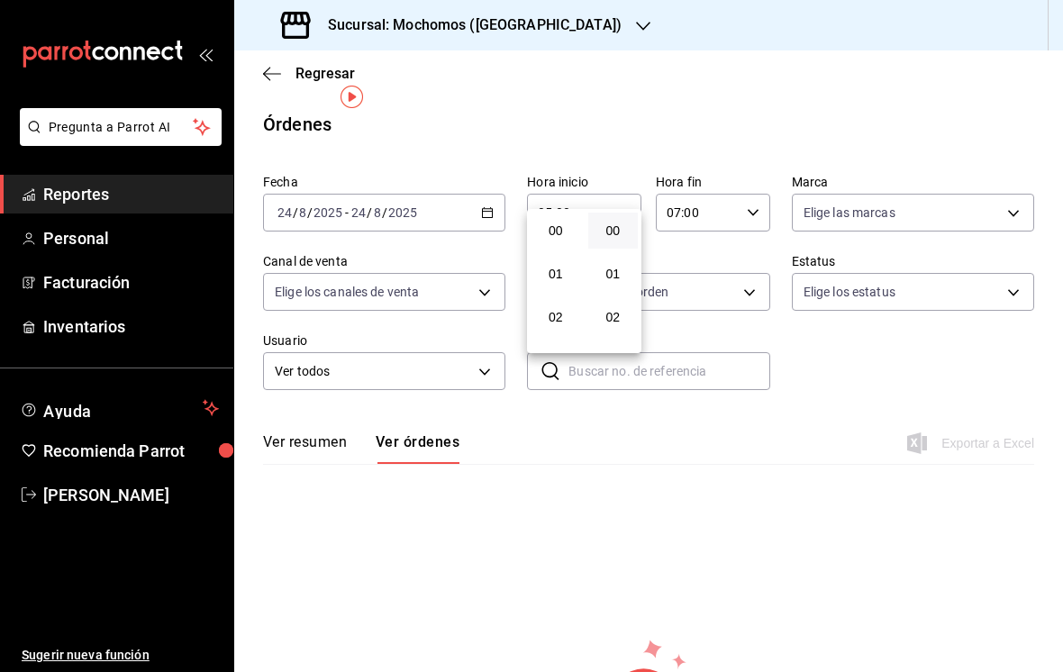
scroll to position [225, 0]
click at [641, 77] on div at bounding box center [531, 336] width 1063 height 672
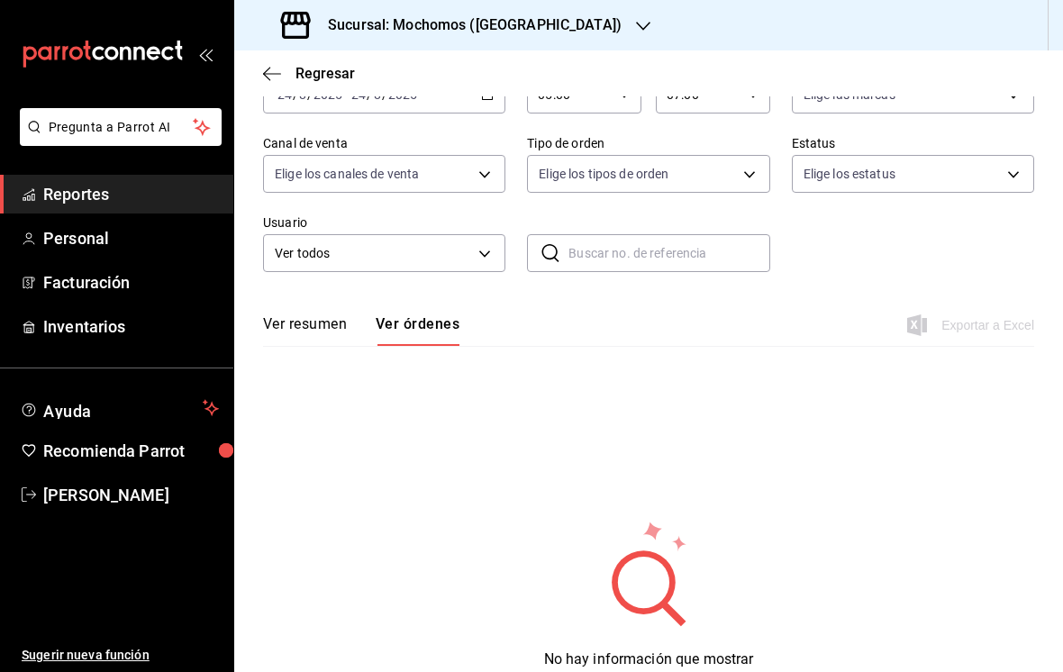
scroll to position [117, 0]
